Goal: Task Accomplishment & Management: Use online tool/utility

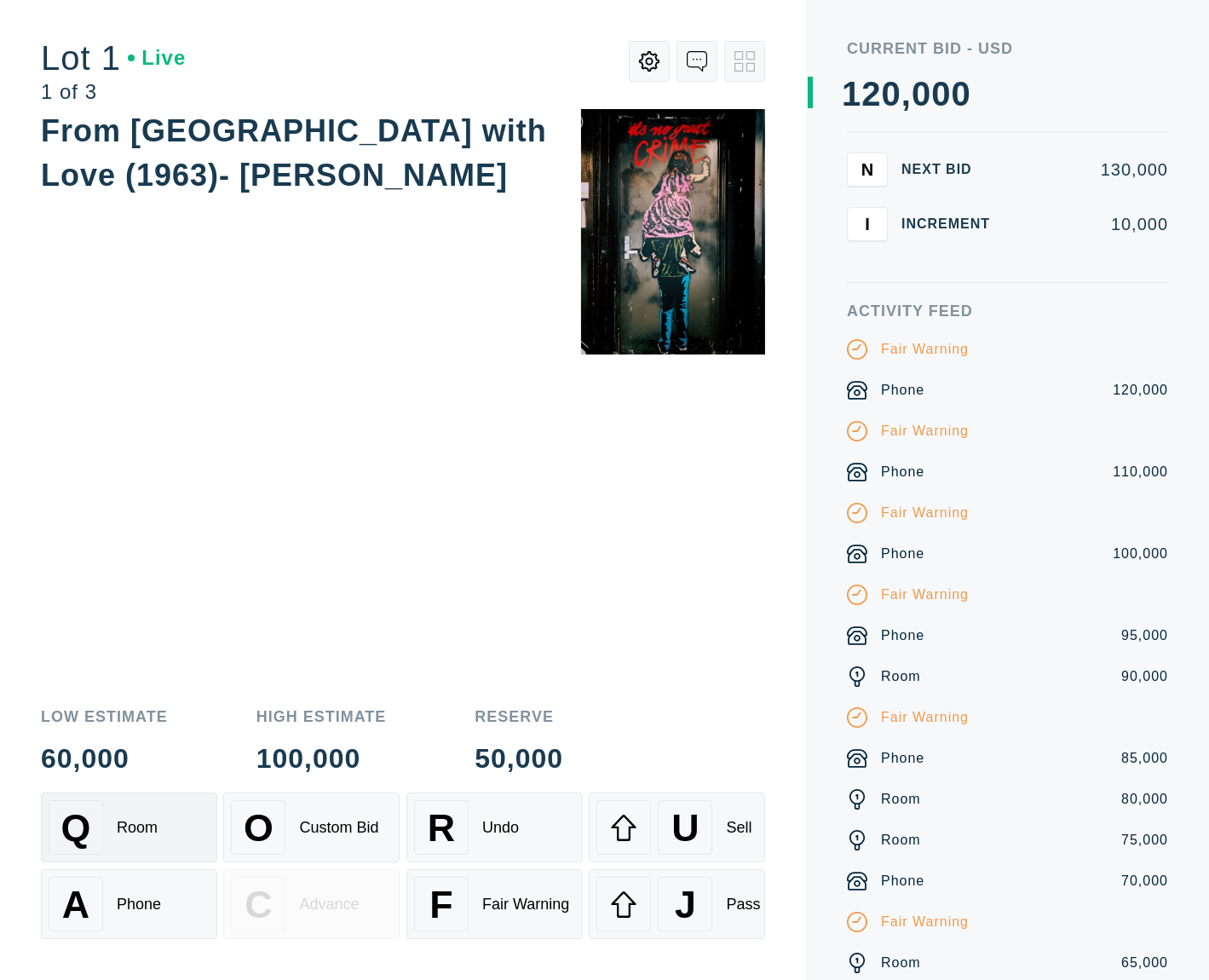
click at [158, 839] on div "Q Room" at bounding box center [129, 827] width 161 height 54
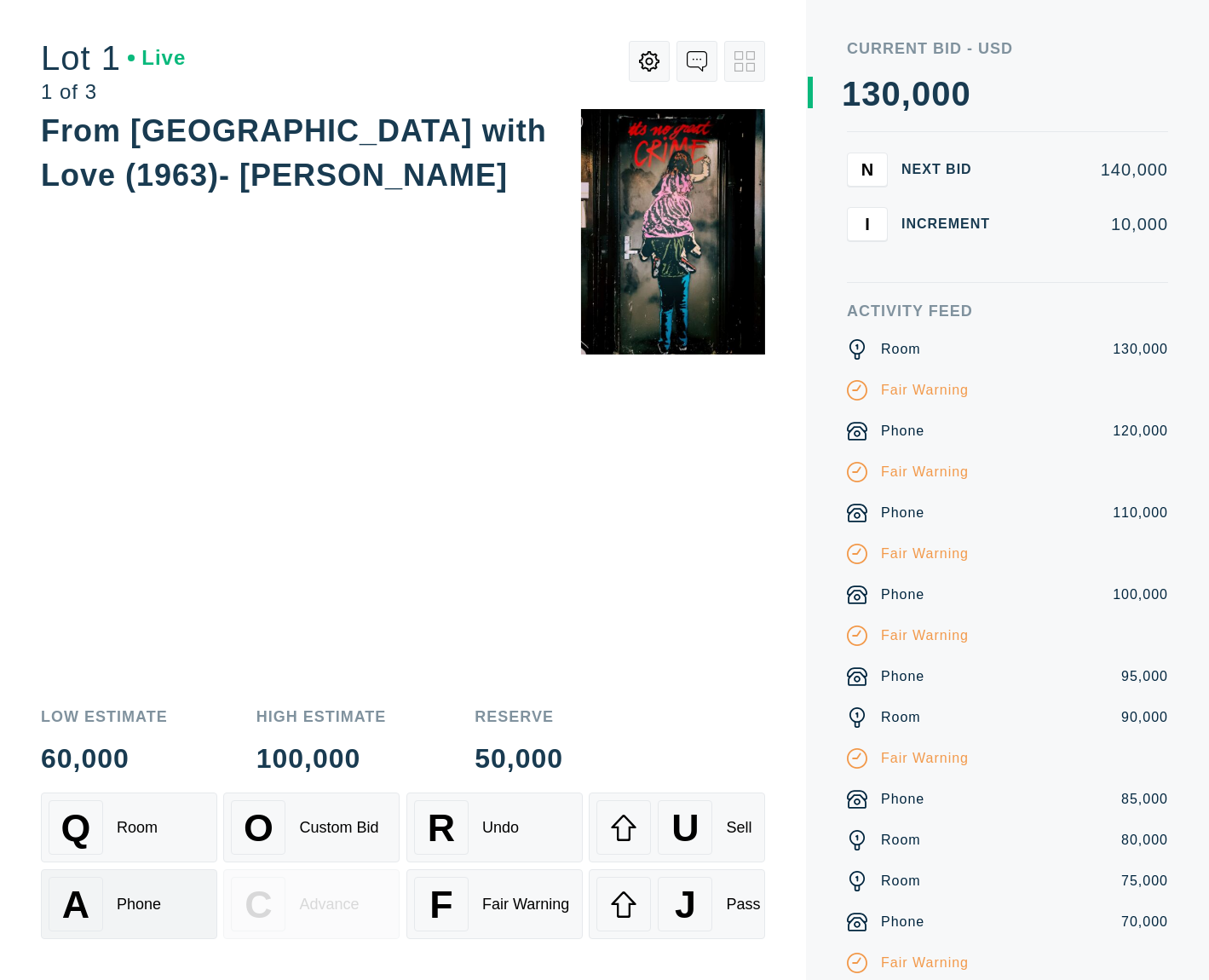
click at [95, 895] on div "A" at bounding box center [75, 904] width 54 height 54
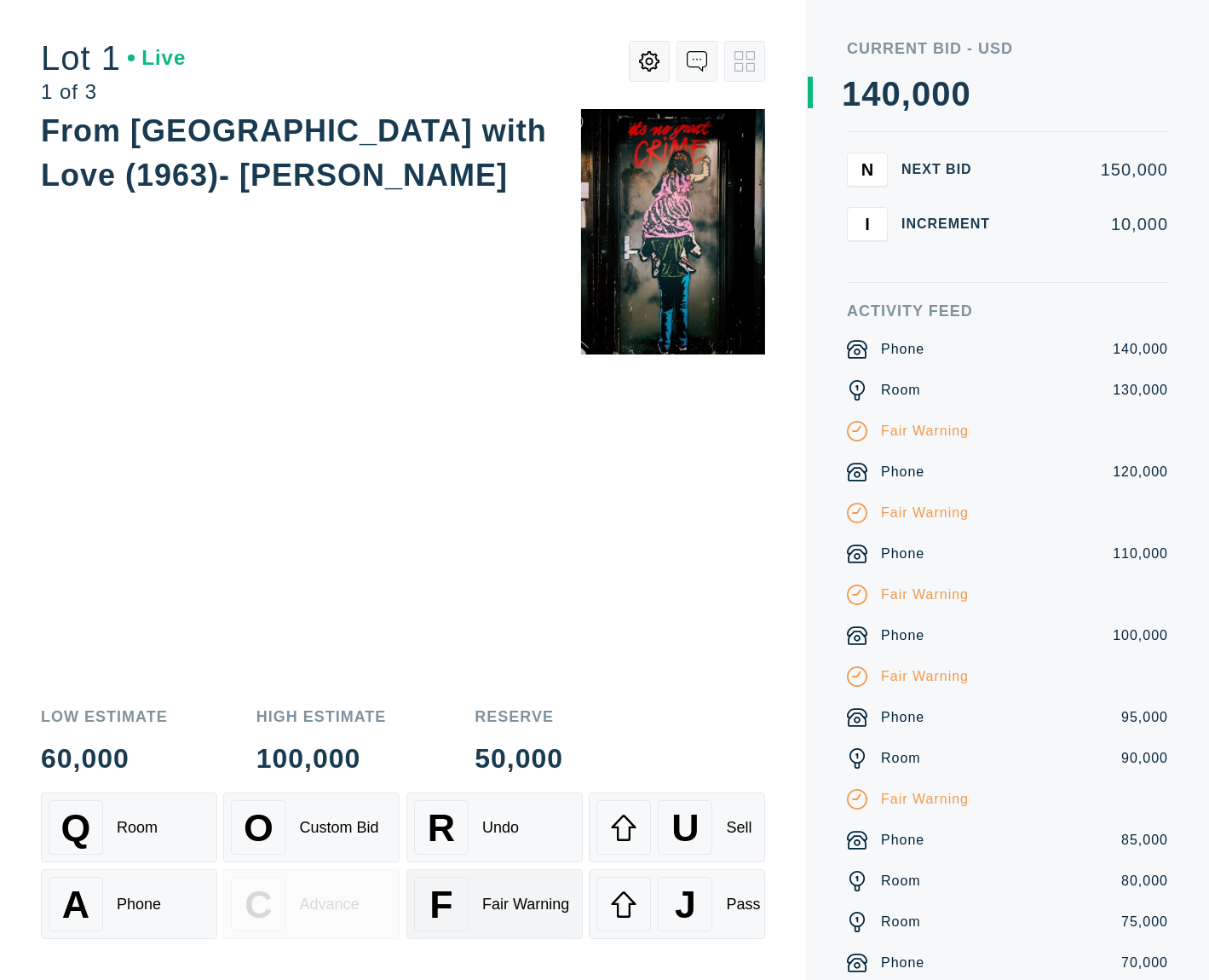
click at [524, 912] on div "Fair Warning" at bounding box center [525, 905] width 87 height 18
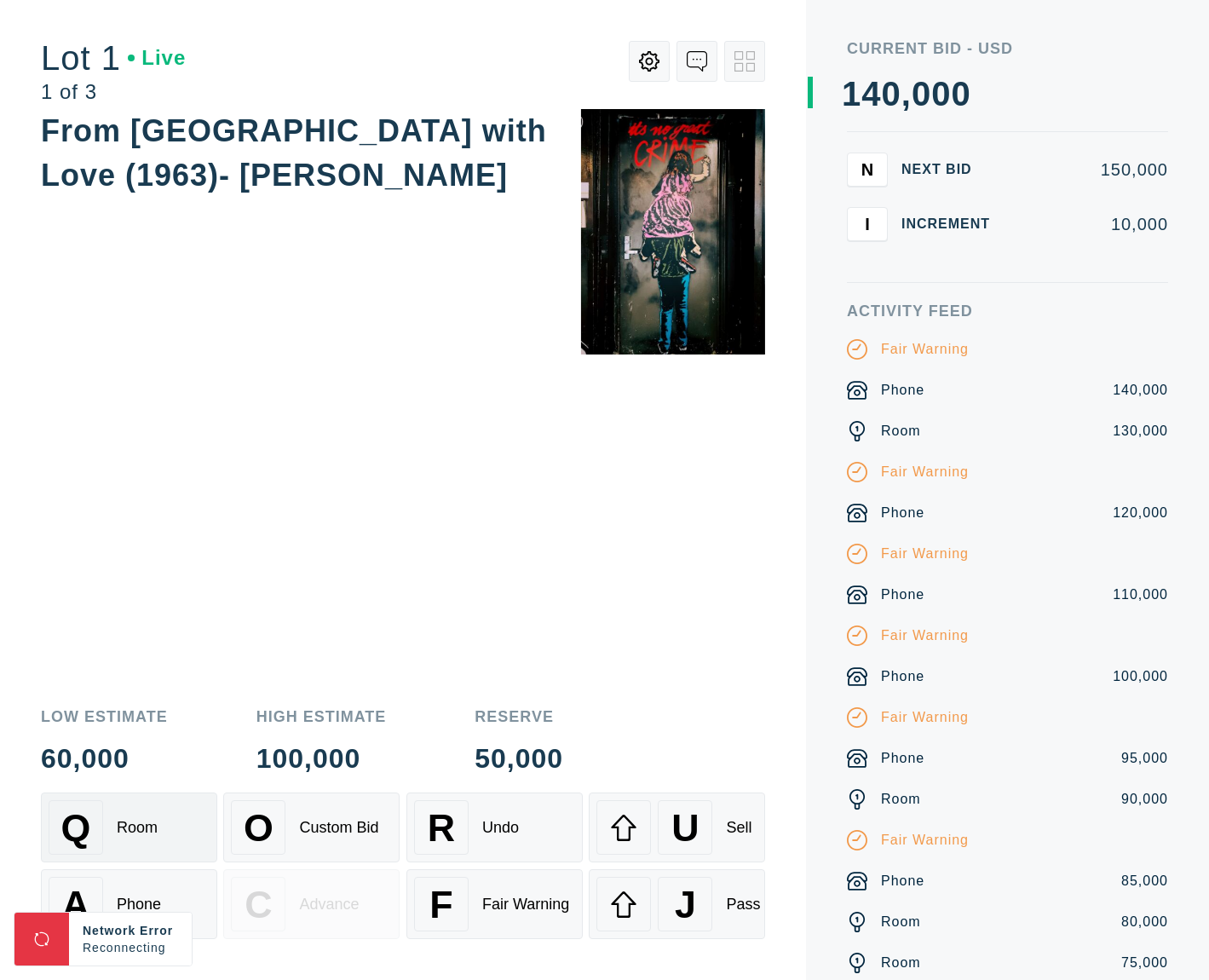
click at [134, 825] on div "Room" at bounding box center [137, 827] width 41 height 18
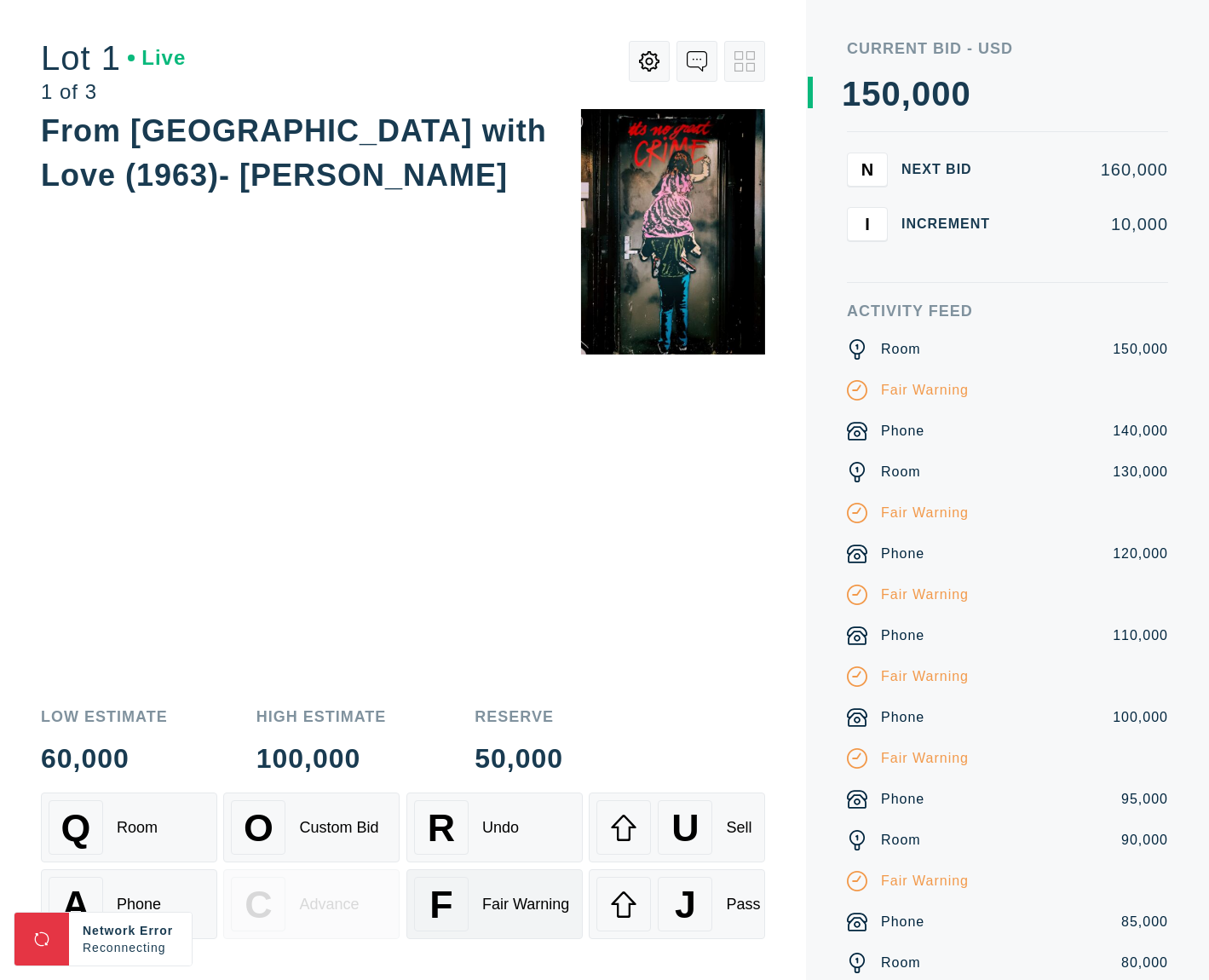
click at [530, 923] on div "F Fair Warning" at bounding box center [495, 904] width 161 height 54
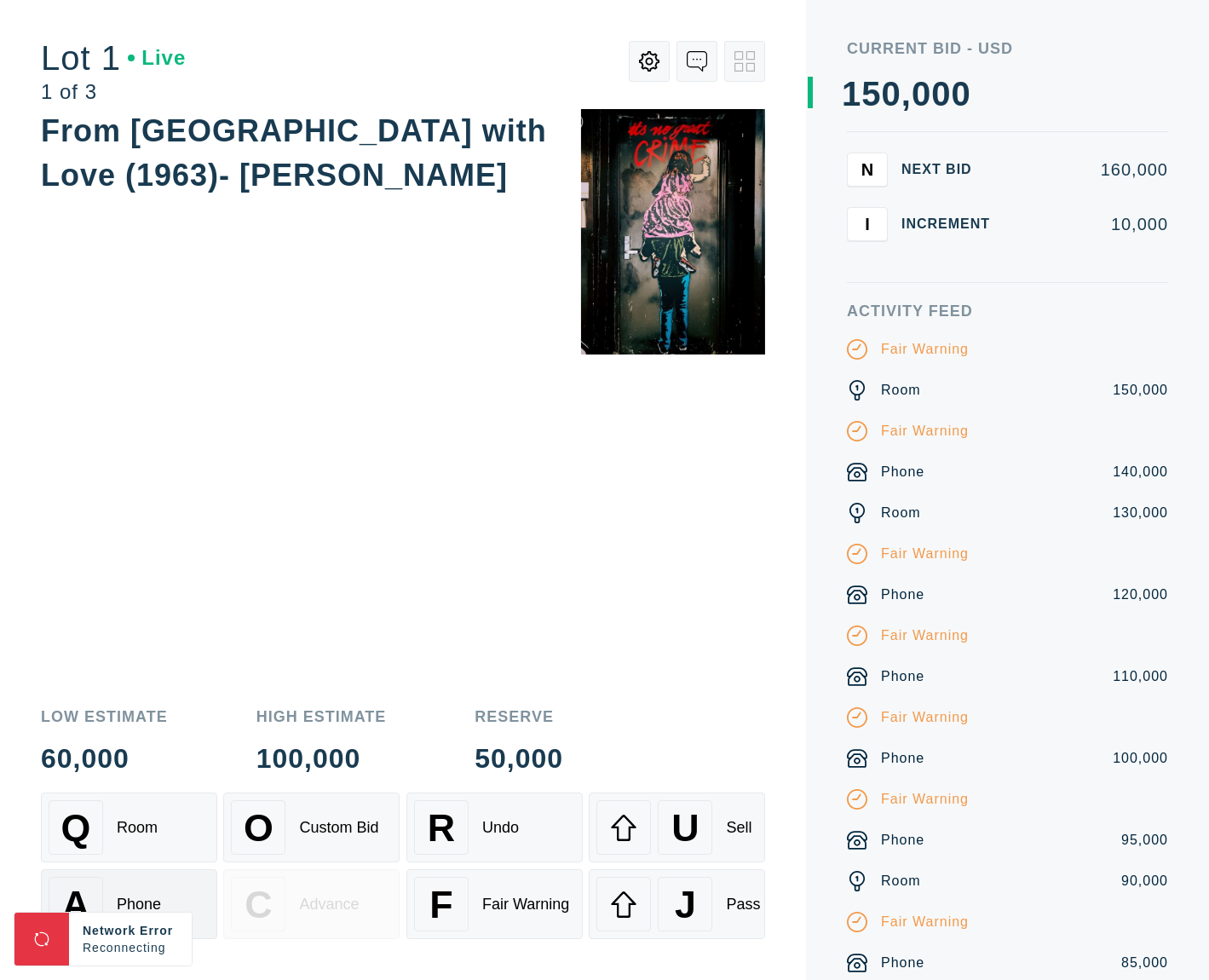
click at [180, 894] on div "A Phone" at bounding box center [129, 904] width 161 height 54
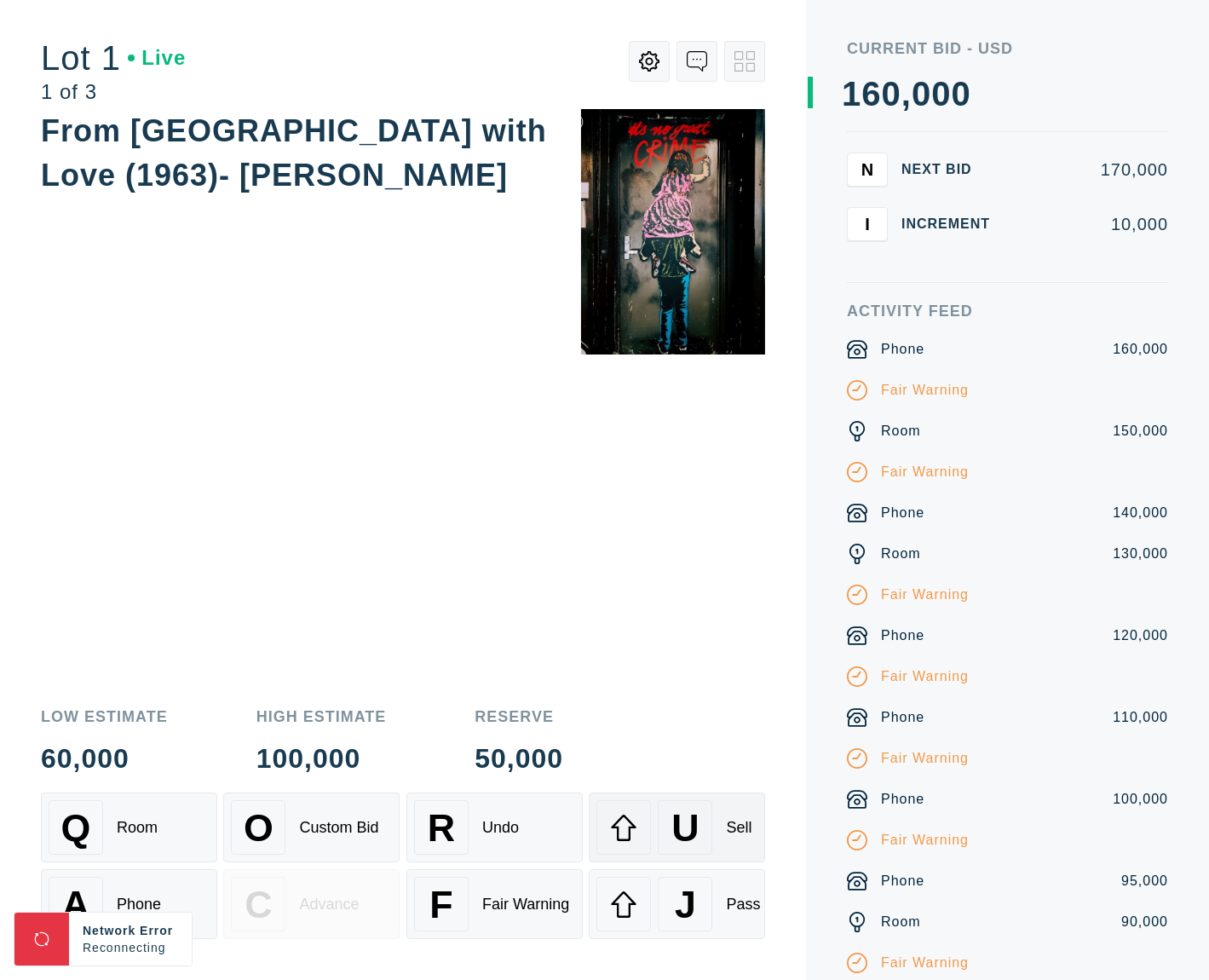
click at [680, 814] on span "U" at bounding box center [685, 827] width 28 height 43
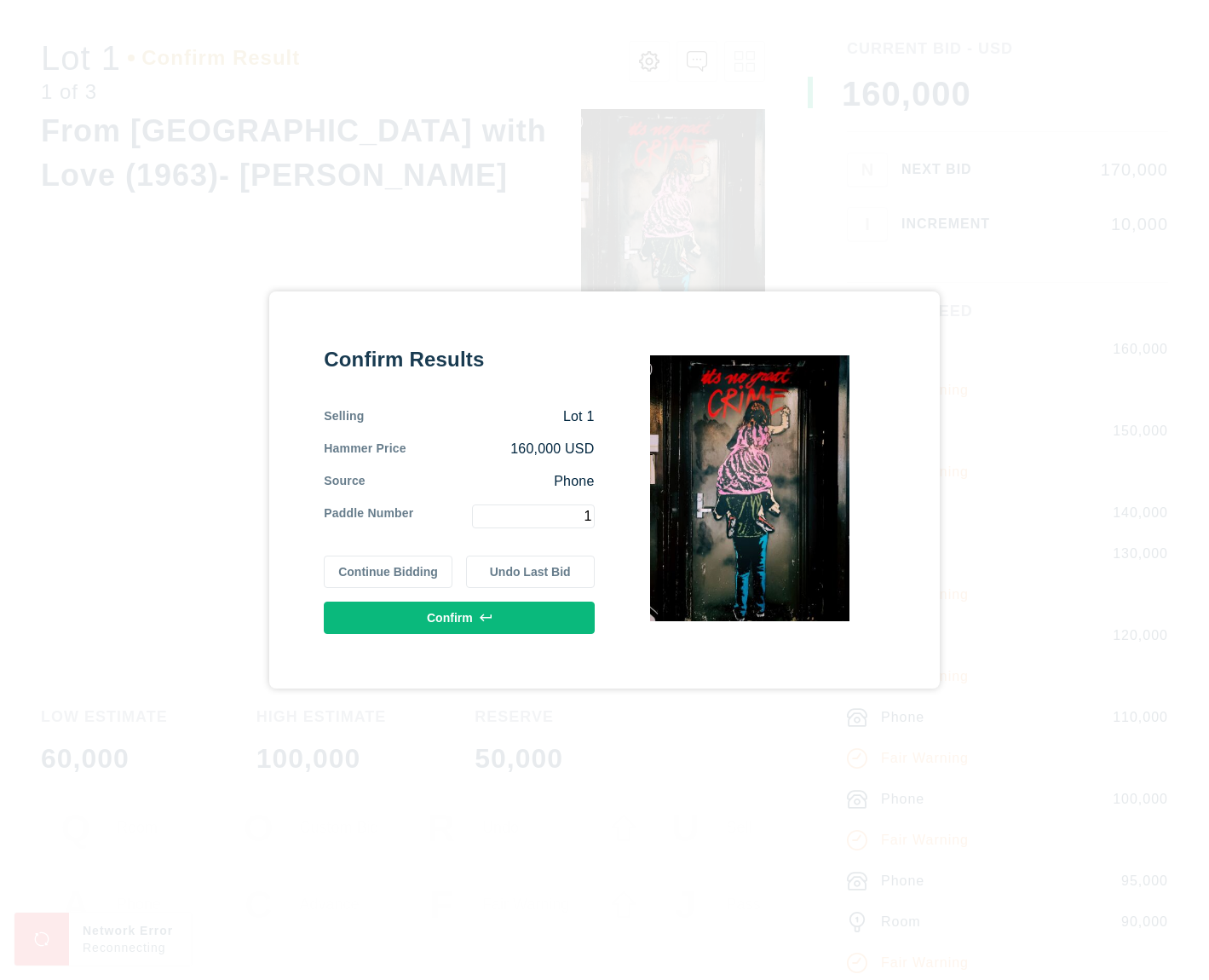
type input "1"
click at [552, 627] on button "Confirm" at bounding box center [458, 618] width 270 height 32
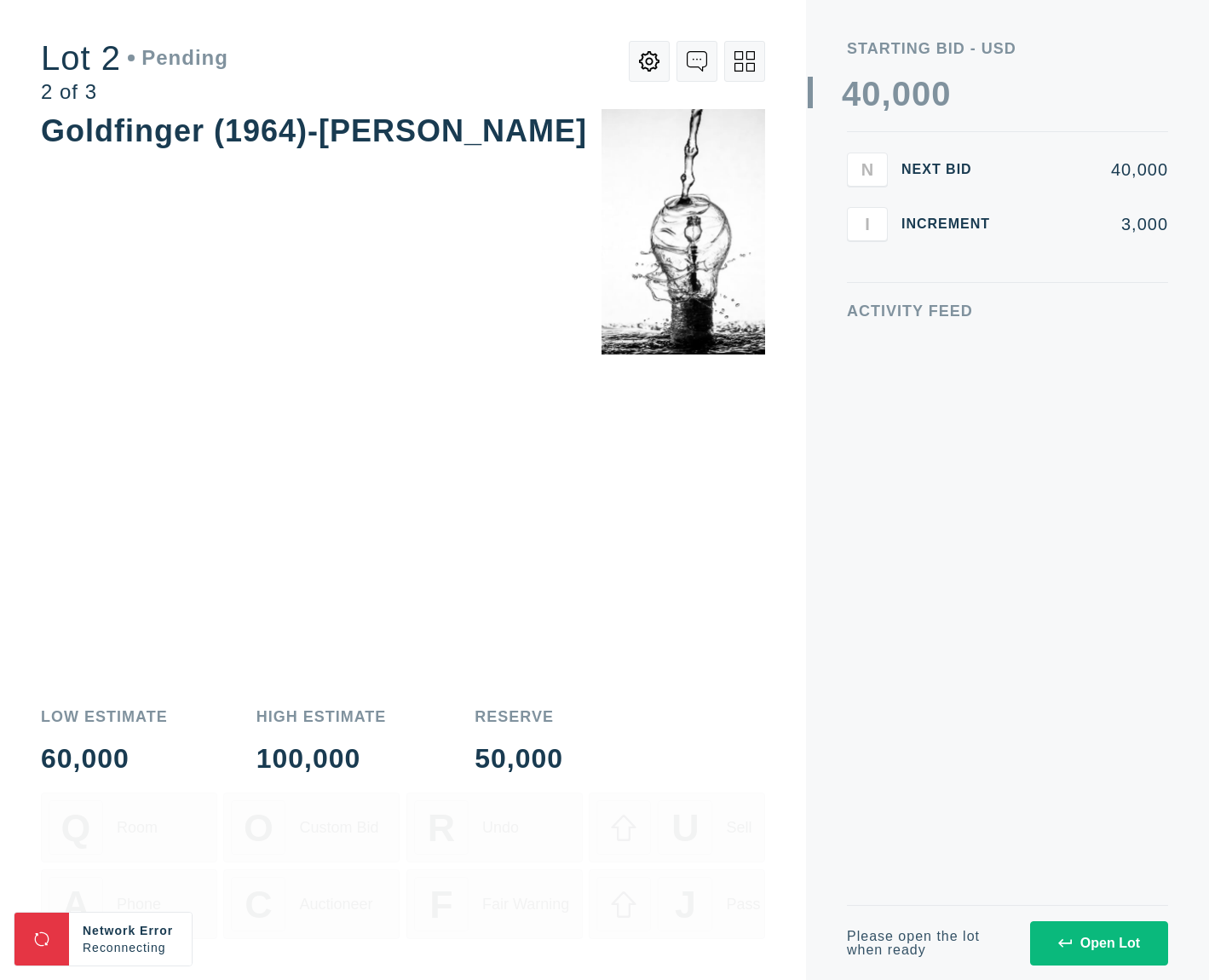
click at [1109, 948] on div "Open Lot" at bounding box center [1099, 943] width 82 height 15
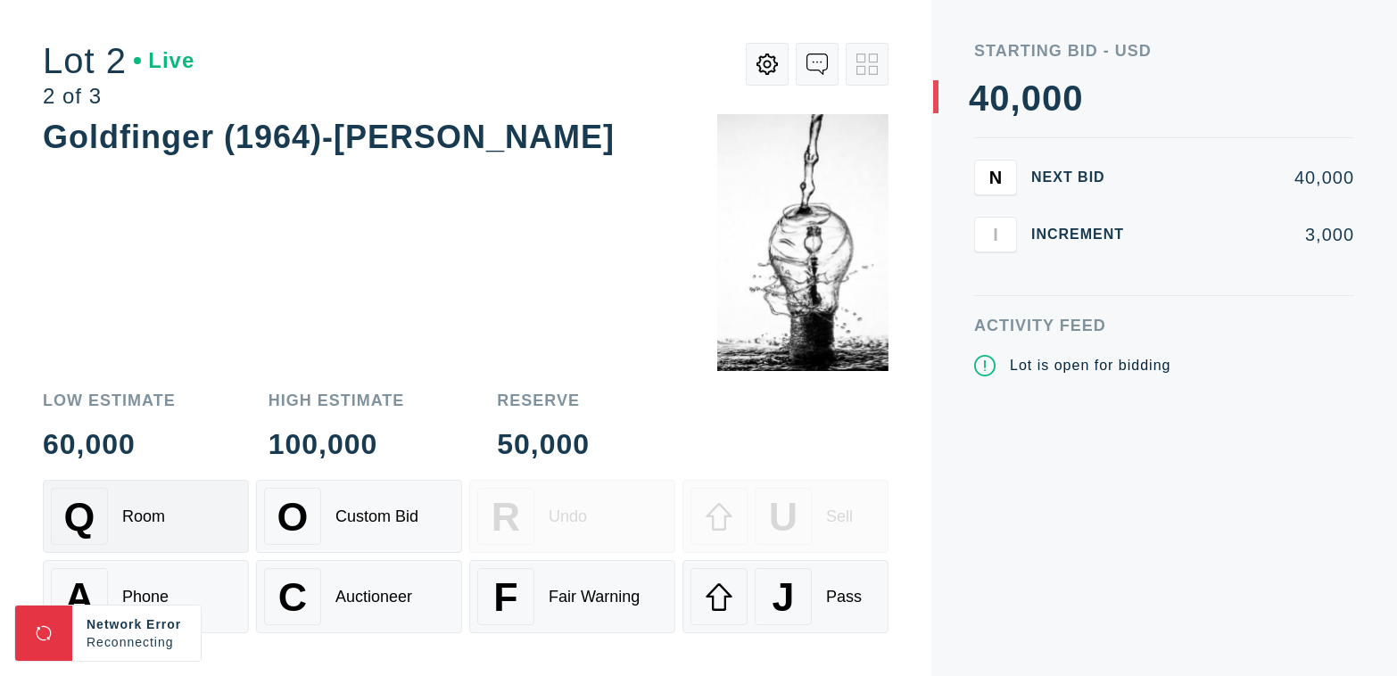
click at [150, 499] on div "Q Room" at bounding box center [146, 516] width 190 height 57
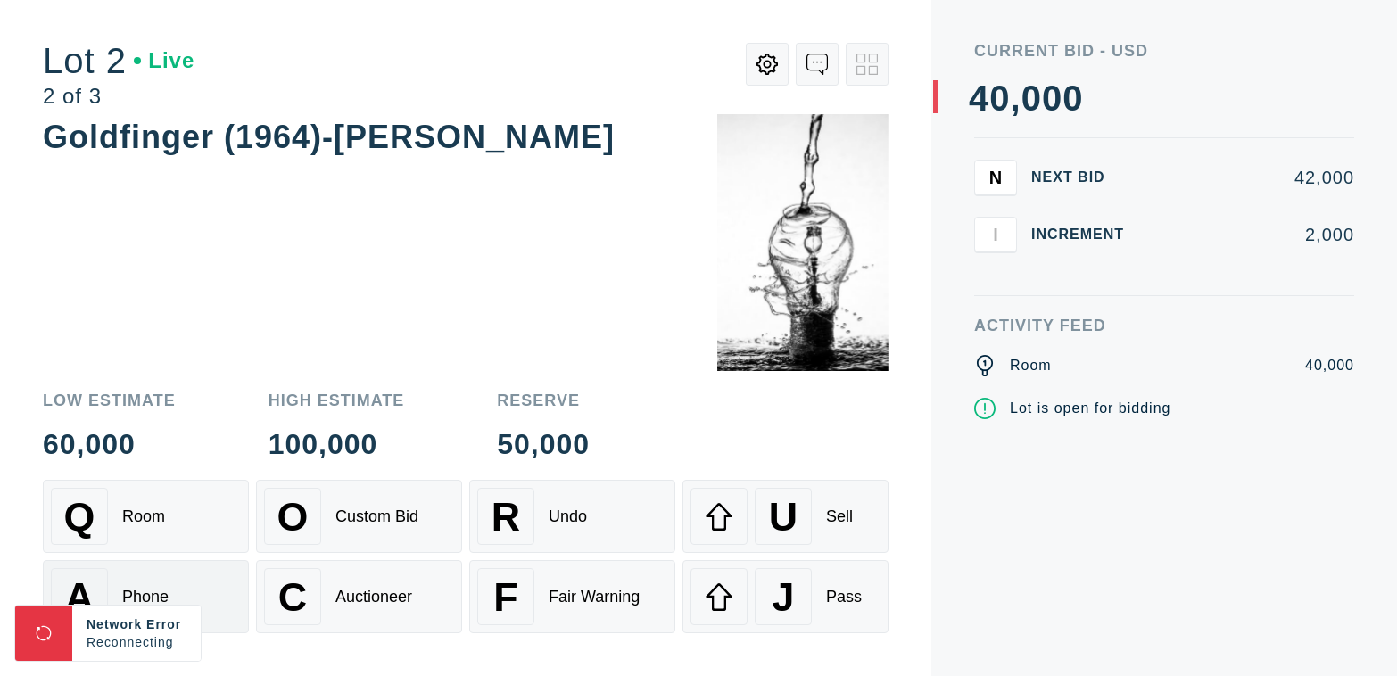
click at [206, 593] on div "A Phone" at bounding box center [146, 596] width 190 height 57
click at [514, 607] on span "F" at bounding box center [505, 596] width 24 height 45
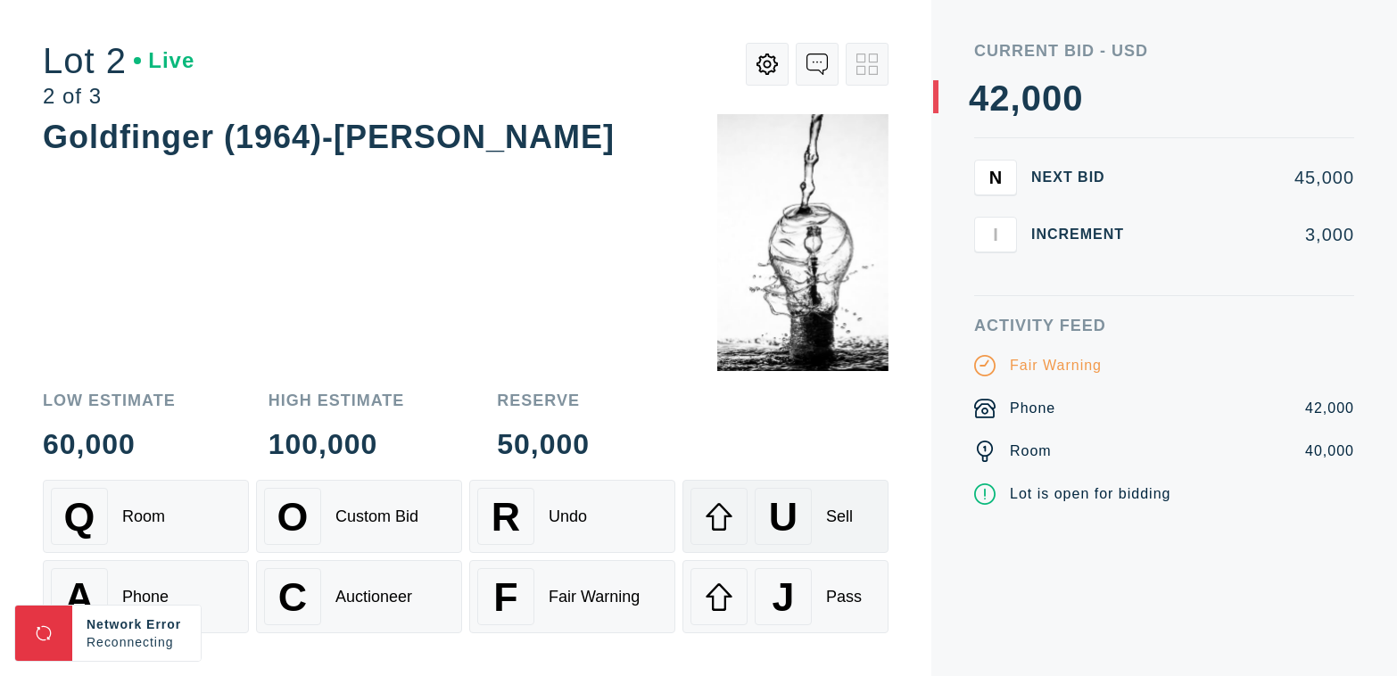
click at [799, 500] on div "U" at bounding box center [783, 516] width 57 height 57
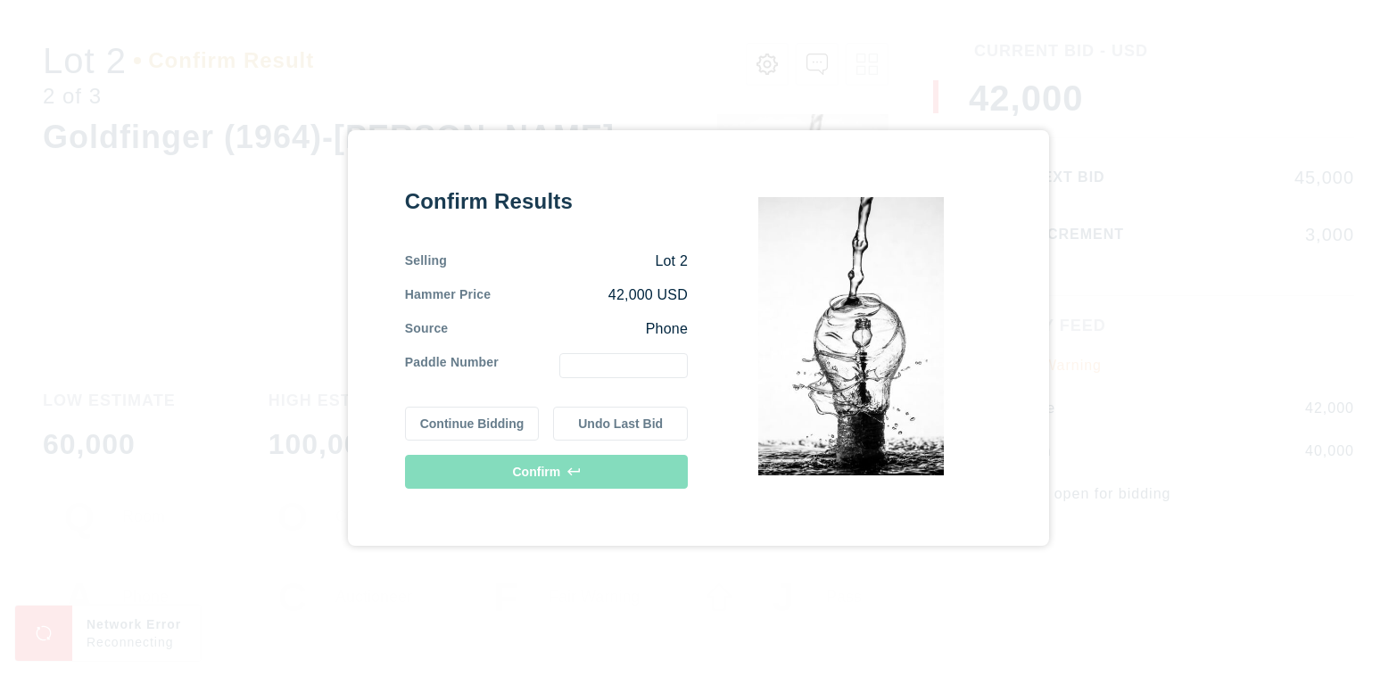
click at [629, 358] on input "text" at bounding box center [623, 365] width 128 height 25
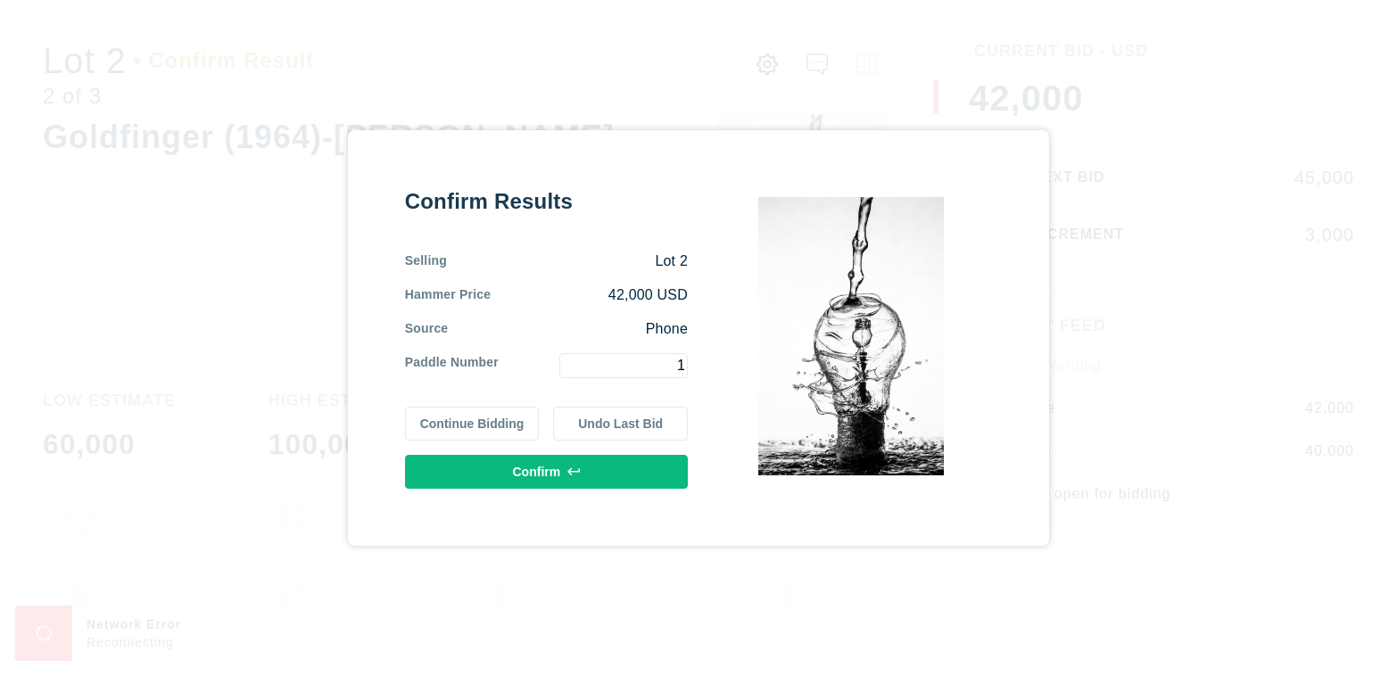
type input "1"
click at [607, 467] on button "Confirm" at bounding box center [546, 472] width 283 height 34
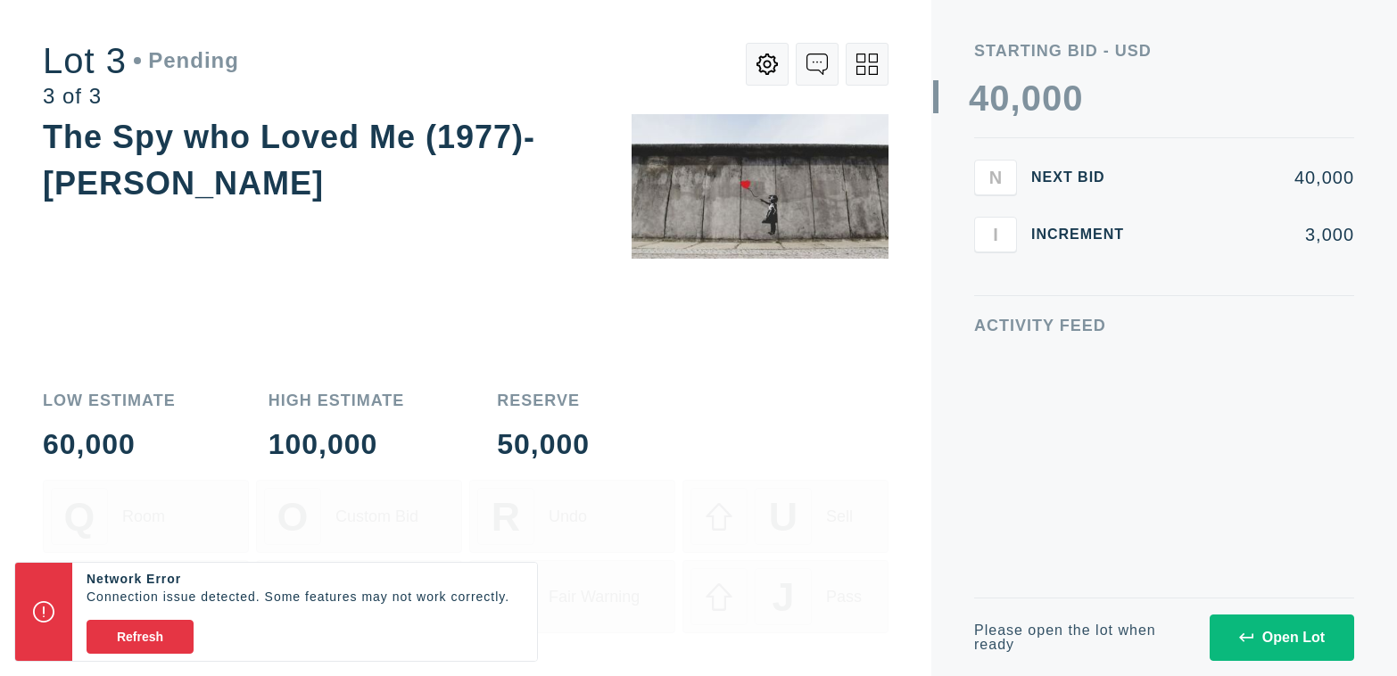
click at [120, 634] on button "Refresh" at bounding box center [140, 637] width 107 height 34
